Goal: Information Seeking & Learning: Learn about a topic

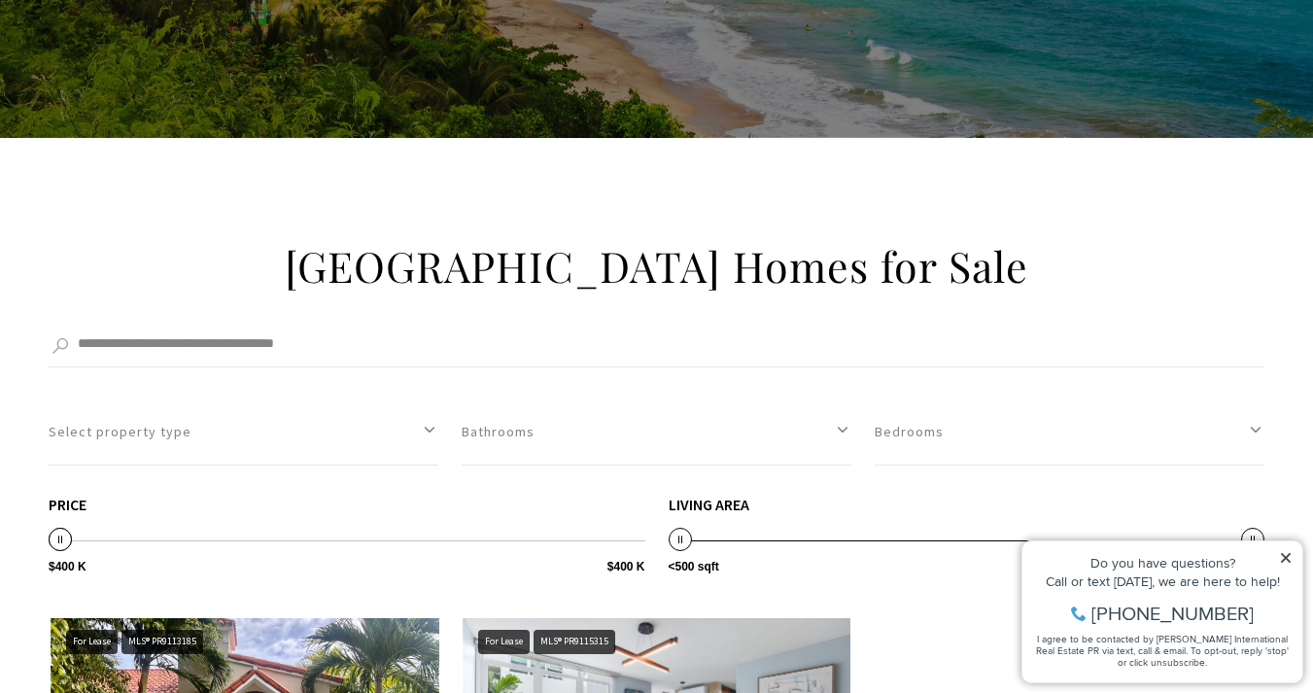
scroll to position [808, 0]
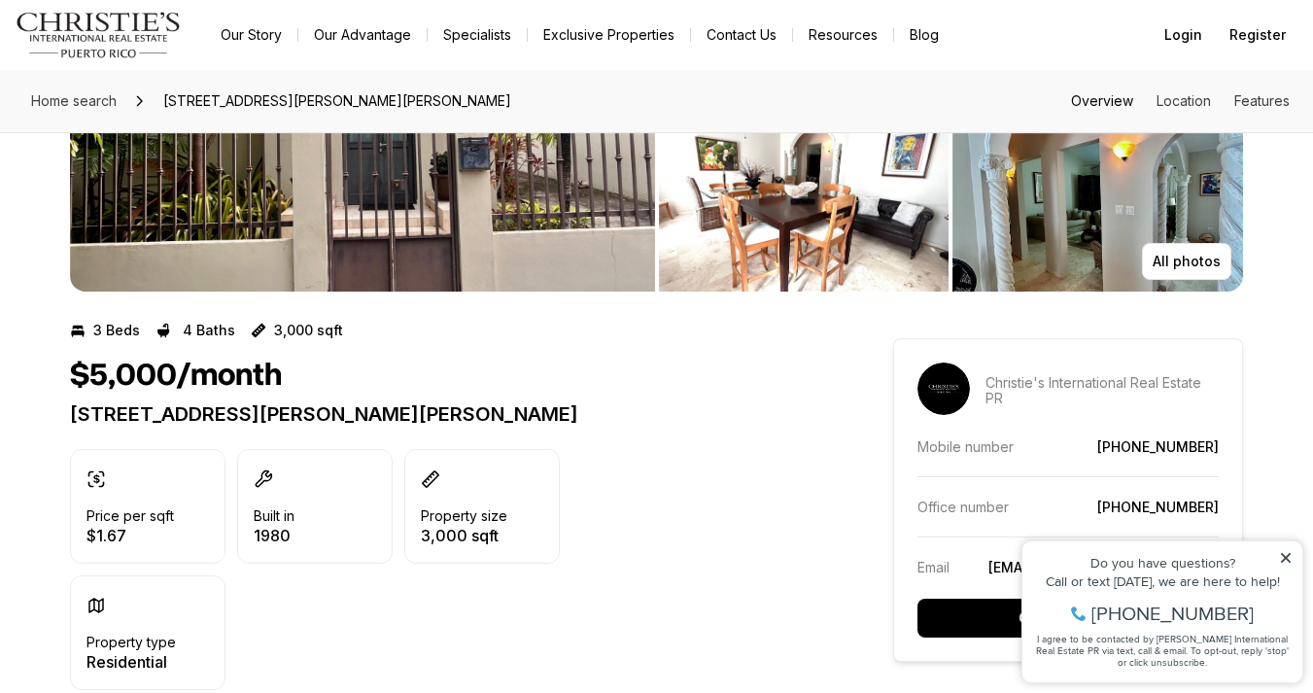
scroll to position [219, 0]
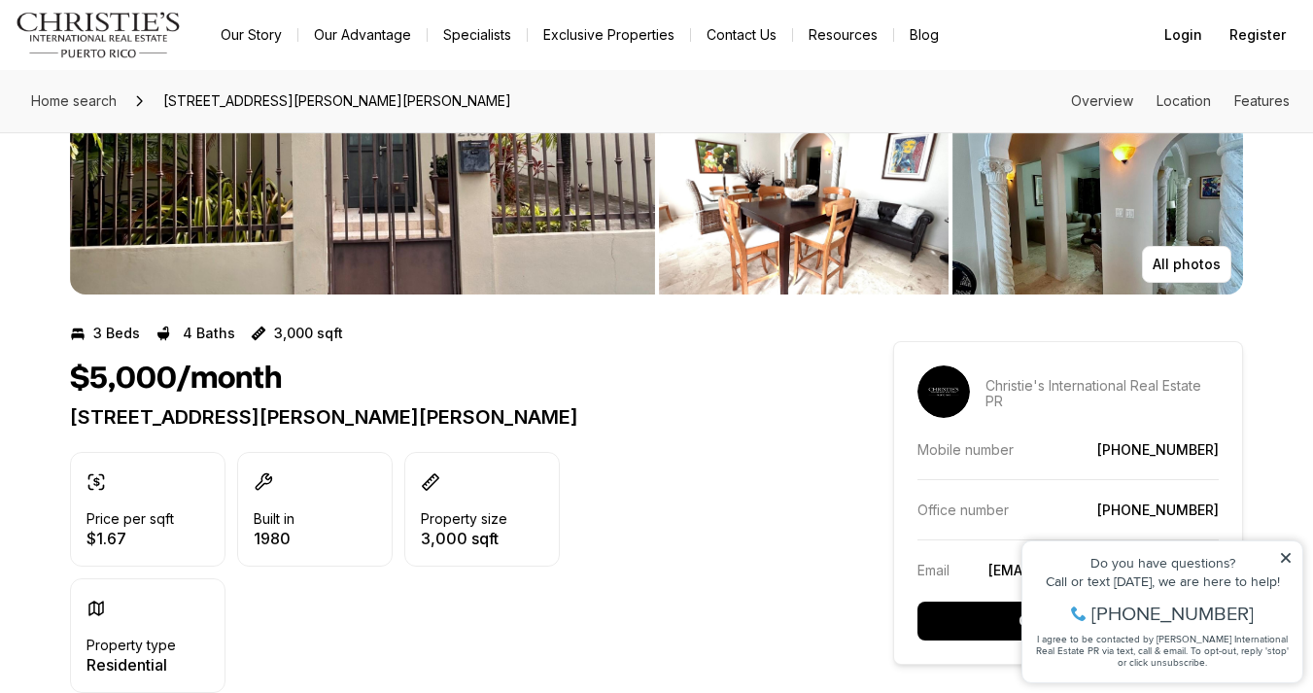
click at [1288, 555] on icon at bounding box center [1286, 558] width 10 height 10
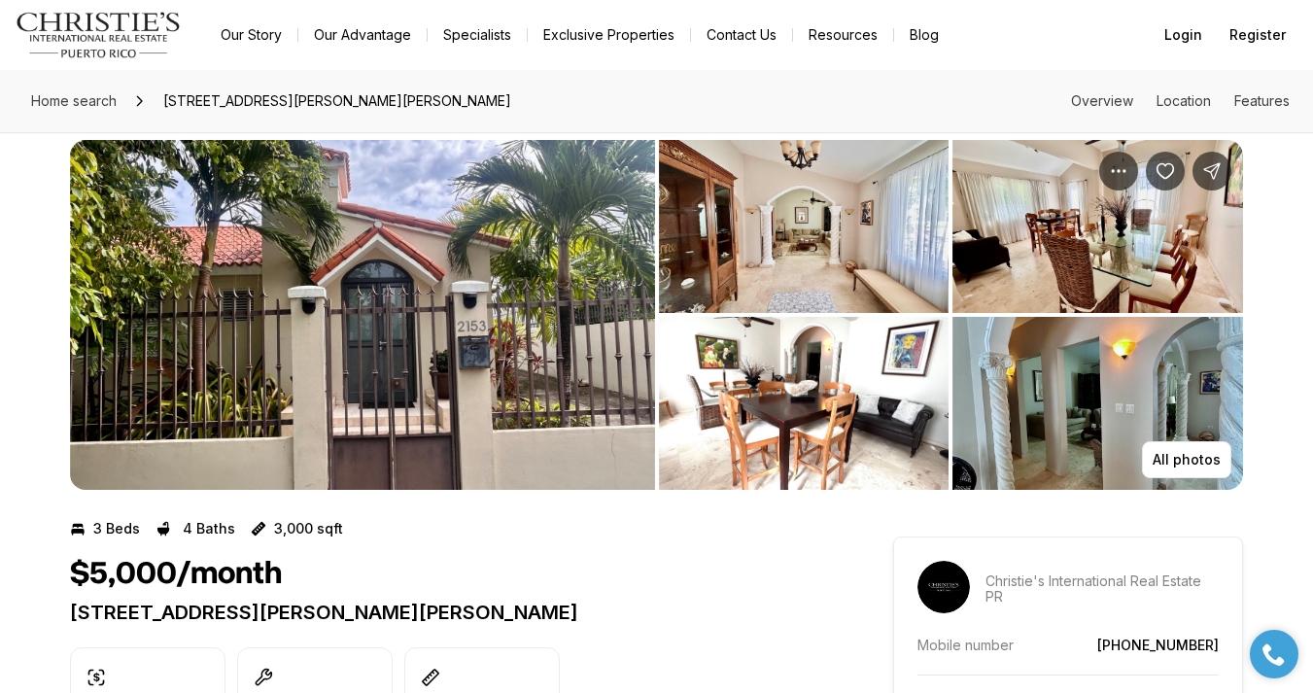
scroll to position [0, 0]
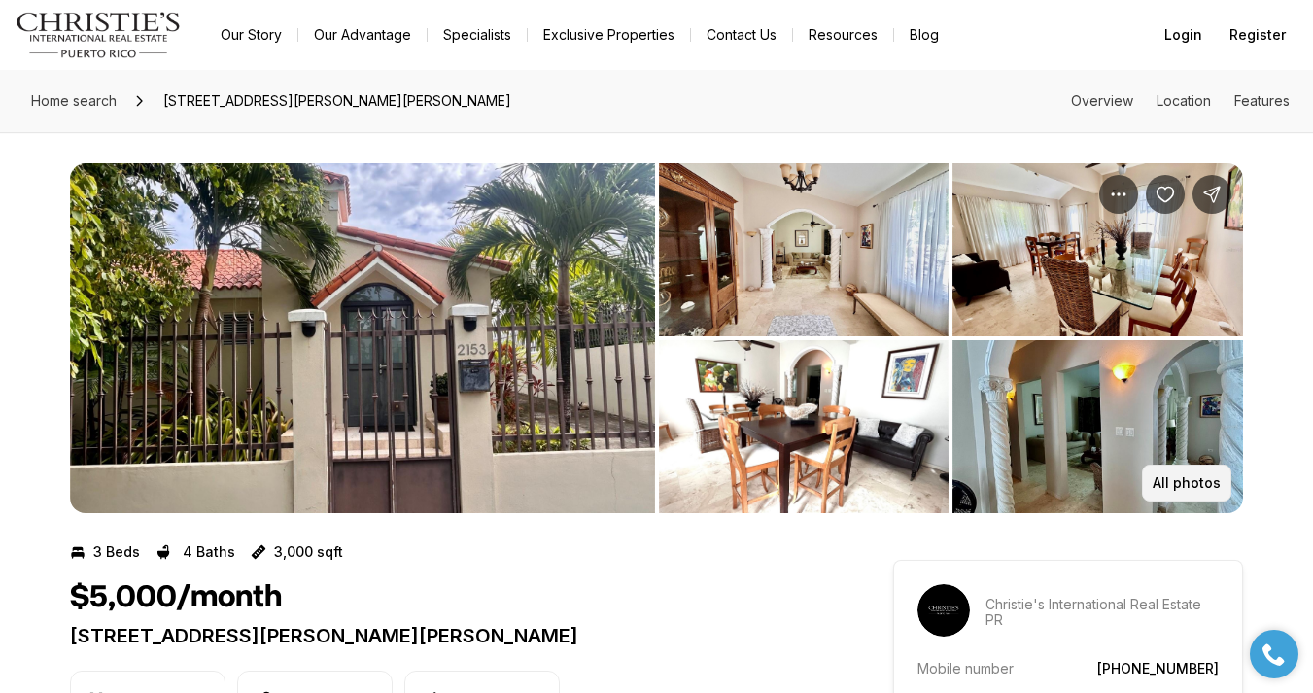
click at [1166, 480] on p "All photos" at bounding box center [1187, 483] width 68 height 16
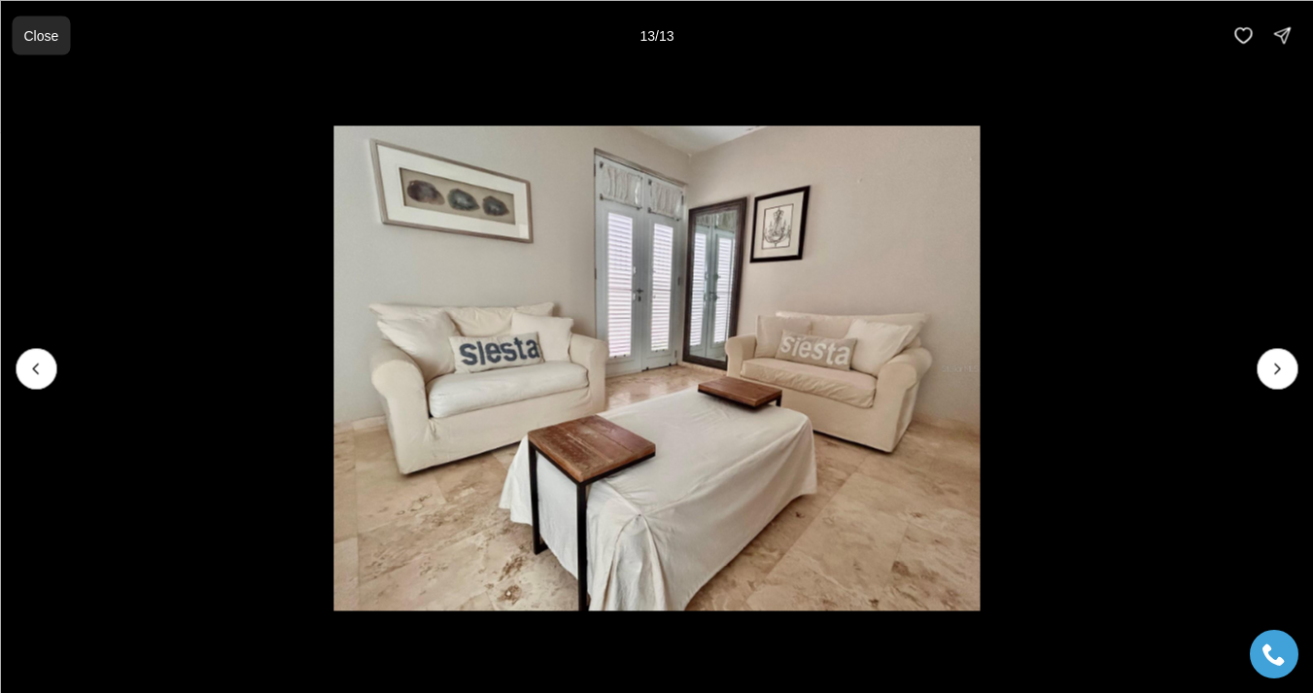
click at [33, 39] on p "Close" at bounding box center [40, 35] width 35 height 16
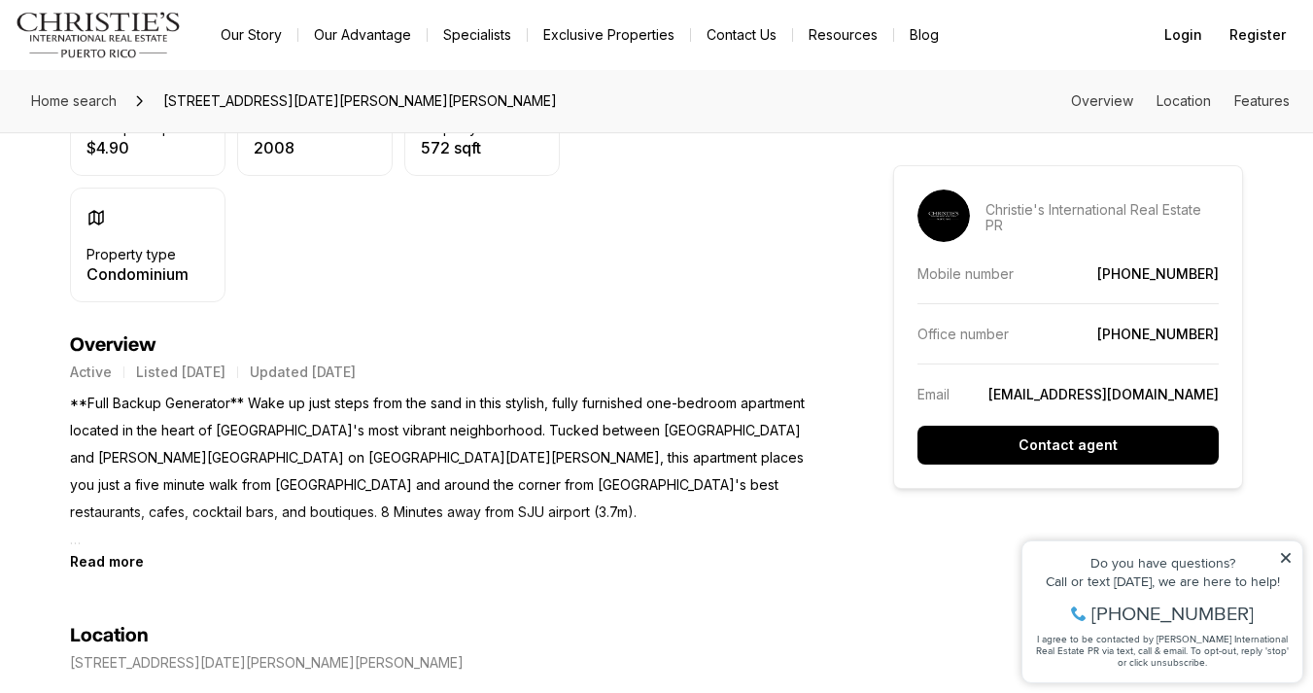
scroll to position [606, 0]
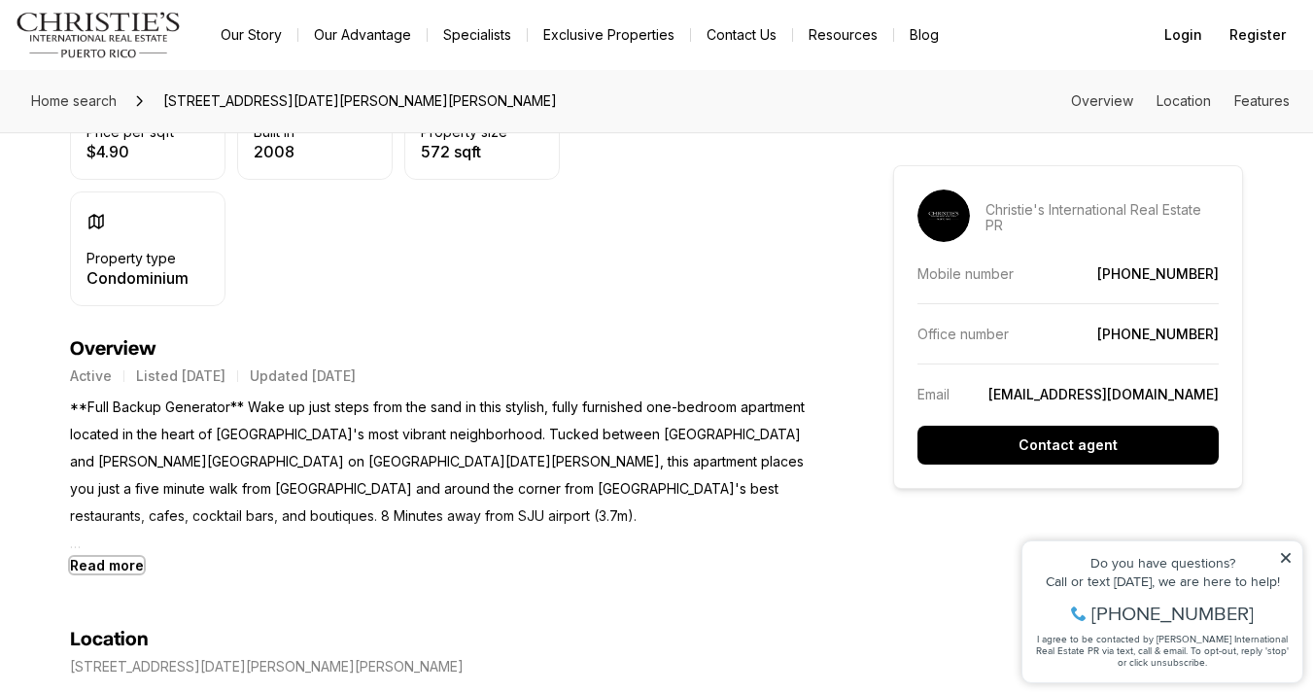
click at [114, 565] on b "Read more" at bounding box center [107, 565] width 74 height 17
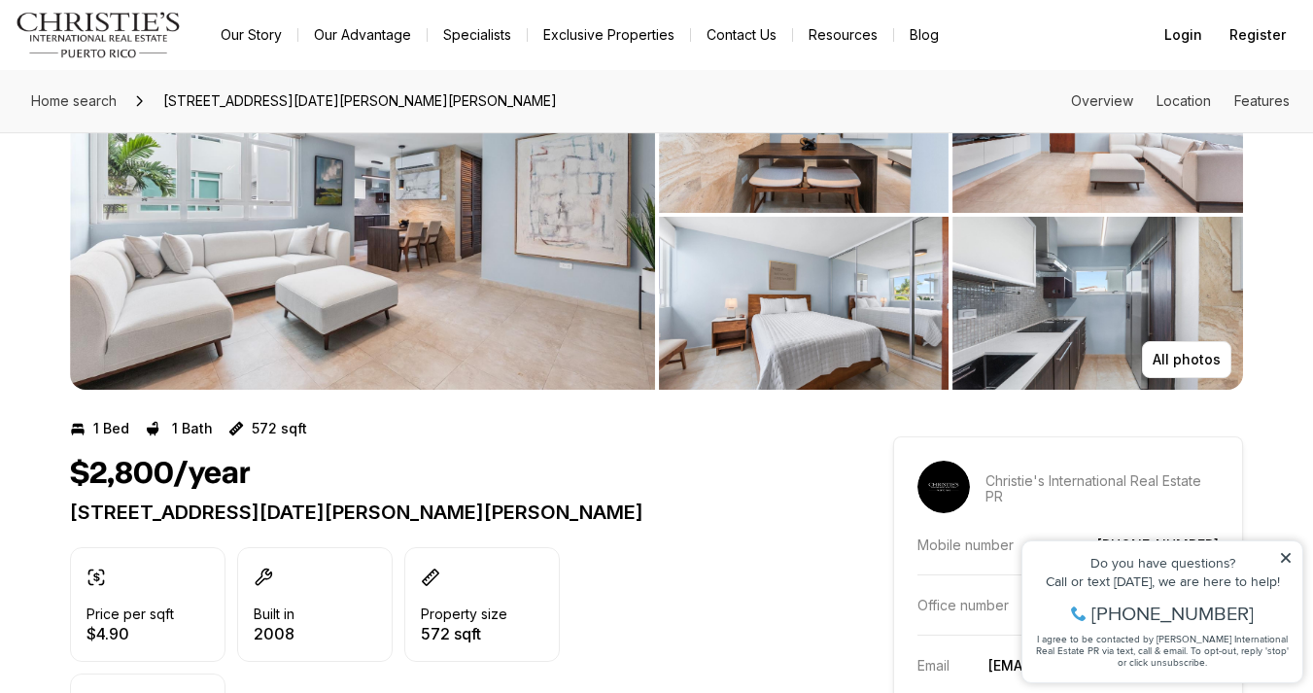
scroll to position [0, 0]
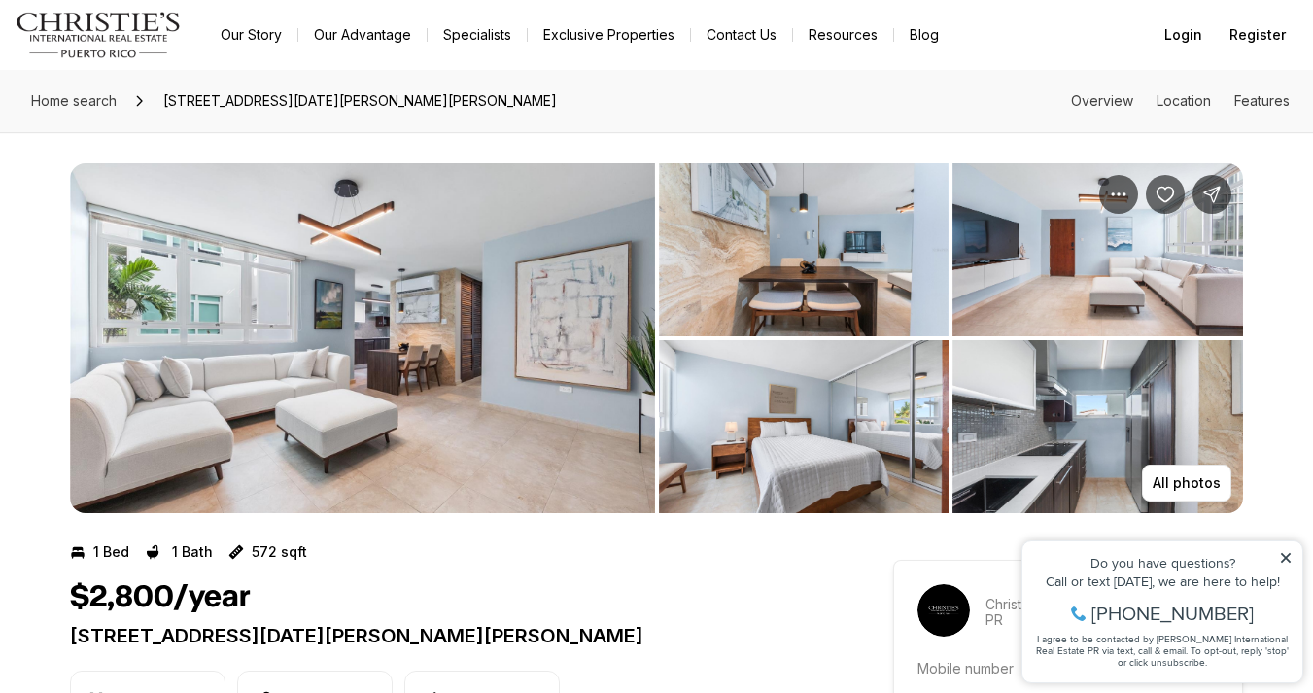
click at [364, 261] on img "View image gallery" at bounding box center [362, 338] width 585 height 350
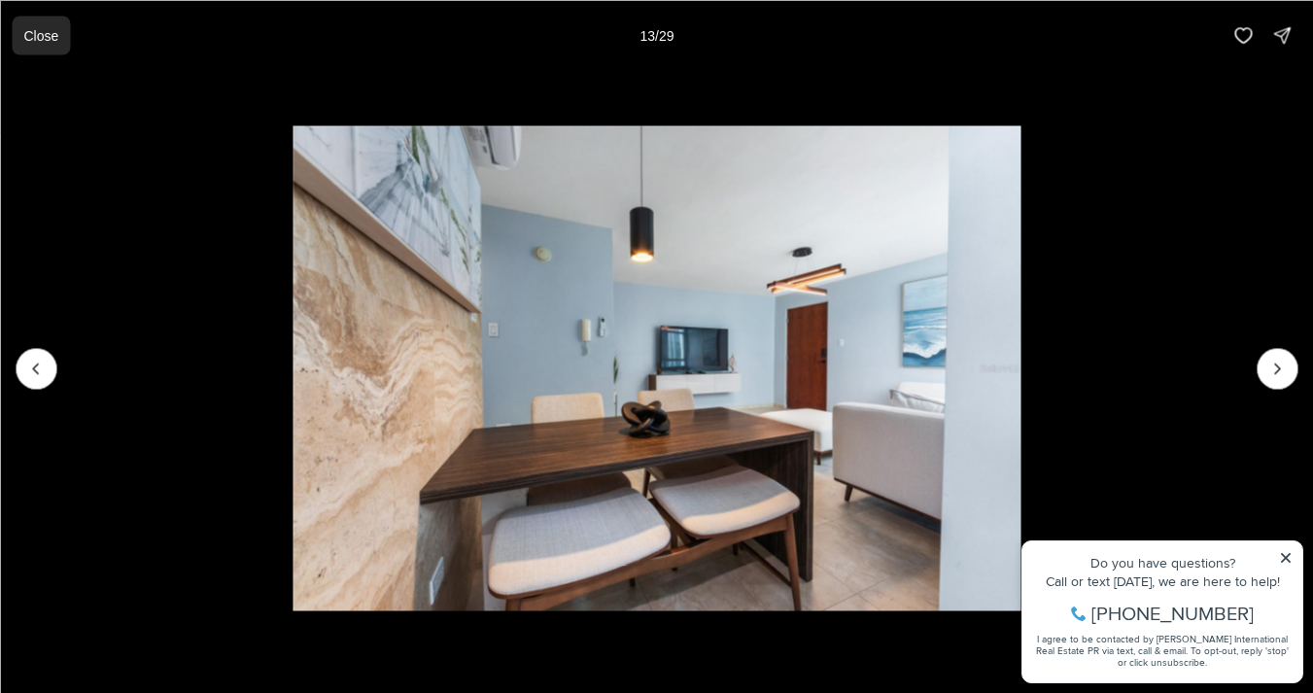
click at [18, 35] on button "Close" at bounding box center [41, 35] width 58 height 39
